Goal: Navigation & Orientation: Go to known website

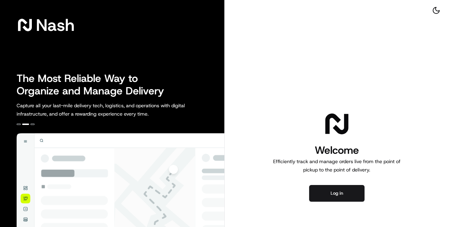
click at [368, 20] on div "Welcome Efficiently track and manage orders live from the point of pickup to th…" at bounding box center [337, 155] width 225 height 311
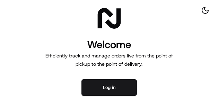
click at [176, 70] on div "Welcome Efficiently track and manage orders live from the point of pickup to th…" at bounding box center [109, 50] width 218 height 100
click at [114, 89] on button "Log in" at bounding box center [108, 87] width 55 height 17
